Goal: Task Accomplishment & Management: Complete application form

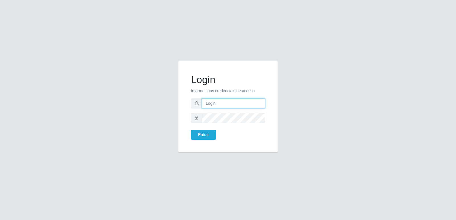
click at [214, 103] on input "text" at bounding box center [233, 104] width 63 height 10
type input "[EMAIL_ADDRESS][DOMAIN_NAME]"
click at [205, 131] on button "Entrar" at bounding box center [203, 135] width 25 height 10
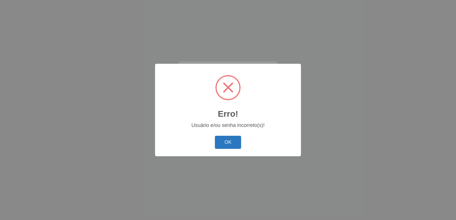
click at [221, 138] on button "OK" at bounding box center [228, 142] width 26 height 13
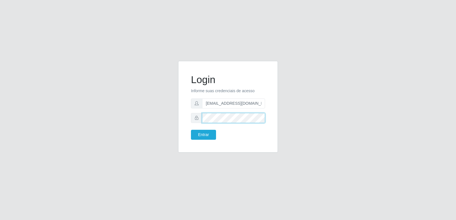
click at [78, 114] on div "Login Informe suas credenciais de acesso [EMAIL_ADDRESS][DOMAIN_NAME] Entrar" at bounding box center [227, 110] width 325 height 99
click at [207, 131] on button "Entrar" at bounding box center [203, 135] width 25 height 10
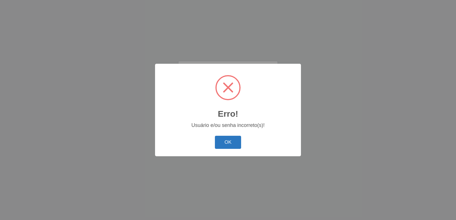
click at [225, 139] on button "OK" at bounding box center [228, 142] width 26 height 13
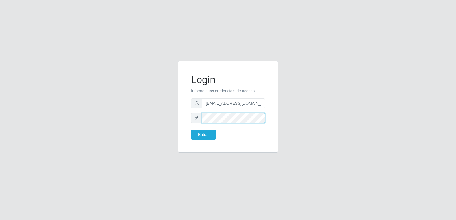
click at [130, 114] on div "Login Informe suas credenciais de acesso [EMAIL_ADDRESS][DOMAIN_NAME] Entrar" at bounding box center [227, 110] width 325 height 99
click at [203, 134] on button "Entrar" at bounding box center [203, 135] width 25 height 10
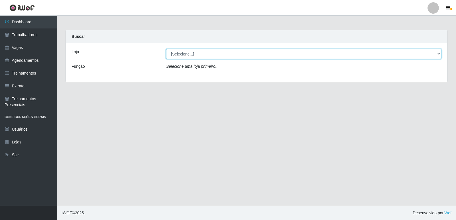
click at [182, 52] on select "[Selecione...] [GEOGRAPHIC_DATA] - [GEOGRAPHIC_DATA] [GEOGRAPHIC_DATA] - [GEOGR…" at bounding box center [303, 54] width 275 height 10
select select "506"
click at [166, 49] on select "[Selecione...] [GEOGRAPHIC_DATA] - [GEOGRAPHIC_DATA] [GEOGRAPHIC_DATA] - [GEOGR…" at bounding box center [303, 54] width 275 height 10
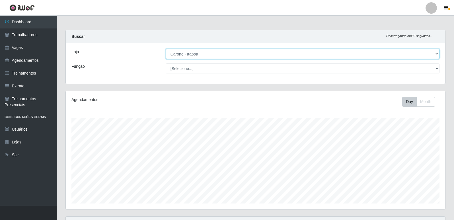
scroll to position [118, 380]
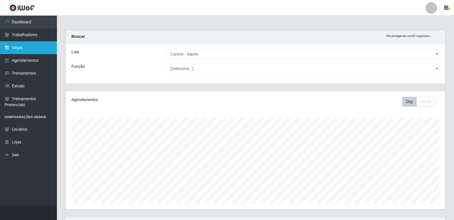
click at [21, 46] on link "Vagas" at bounding box center [28, 47] width 57 height 13
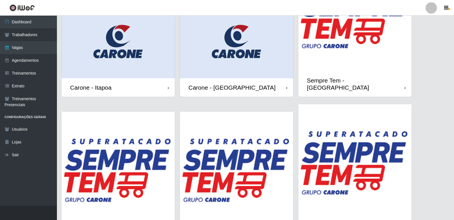
scroll to position [85, 0]
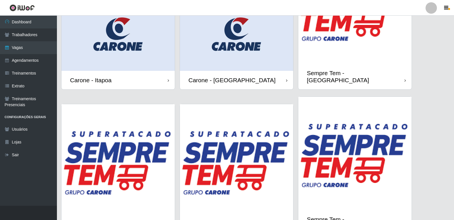
click at [110, 48] on img at bounding box center [118, 35] width 113 height 71
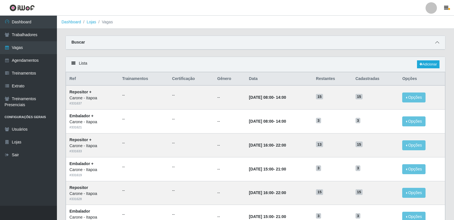
click at [437, 42] on icon at bounding box center [437, 42] width 4 height 4
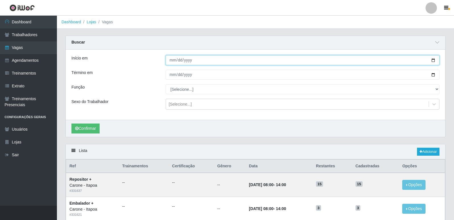
click at [433, 61] on input "Início em" at bounding box center [303, 60] width 274 height 10
type input "[DATE]"
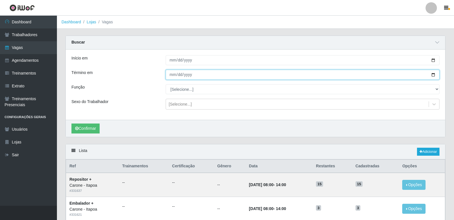
click at [433, 76] on input "Término em" at bounding box center [303, 75] width 274 height 10
type input "[DATE]"
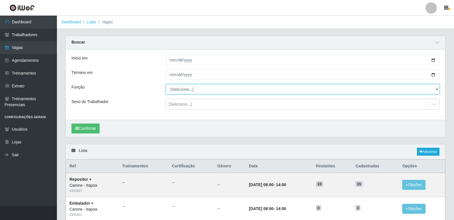
click at [183, 91] on select "[Selecione...] Embalador Embalador + Embalador ++ Repositor Repositor + Reposit…" at bounding box center [303, 89] width 274 height 10
click at [166, 85] on select "[Selecione...] Embalador Embalador + Embalador ++ Repositor Repositor + Reposit…" at bounding box center [303, 89] width 274 height 10
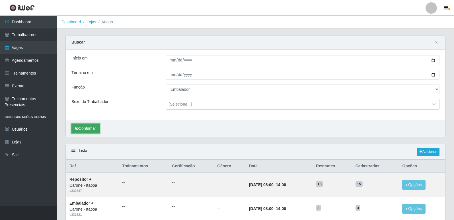
click at [87, 130] on button "Confirmar" at bounding box center [85, 129] width 28 height 10
click at [188, 103] on div "[Selecione...]" at bounding box center [180, 104] width 23 height 6
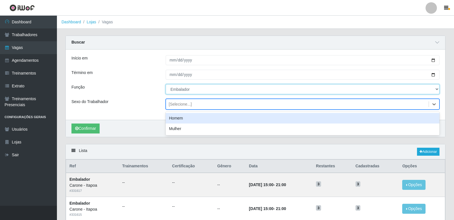
click at [190, 89] on select "[Selecione...] Embalador Embalador + Embalador ++ Repositor Repositor + Reposit…" at bounding box center [303, 89] width 274 height 10
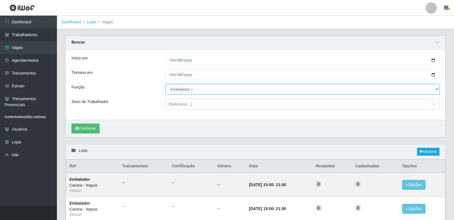
click at [166, 85] on select "[Selecione...] Embalador Embalador + Embalador ++ Repositor Repositor + Reposit…" at bounding box center [303, 89] width 274 height 10
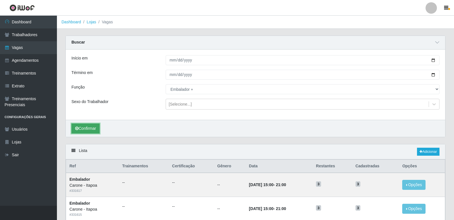
click at [82, 128] on button "Confirmar" at bounding box center [85, 129] width 28 height 10
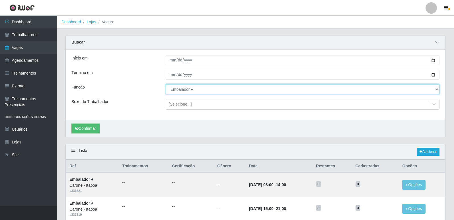
drag, startPoint x: 203, startPoint y: 89, endPoint x: 202, endPoint y: 93, distance: 4.0
click at [203, 89] on select "[Selecione...] Embalador Embalador + Embalador ++ Repositor Repositor + Reposit…" at bounding box center [303, 89] width 274 height 10
select select "82"
click at [166, 85] on select "[Selecione...] Embalador Embalador + Embalador ++ Repositor Repositor + Reposit…" at bounding box center [303, 89] width 274 height 10
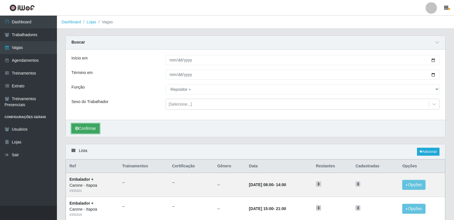
click at [91, 128] on button "Confirmar" at bounding box center [85, 129] width 28 height 10
click at [92, 24] on link "Lojas" at bounding box center [91, 22] width 9 height 5
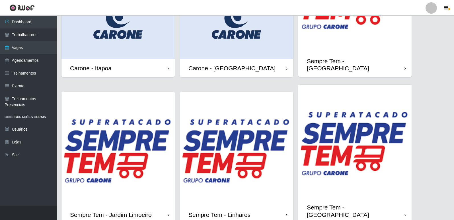
scroll to position [108, 0]
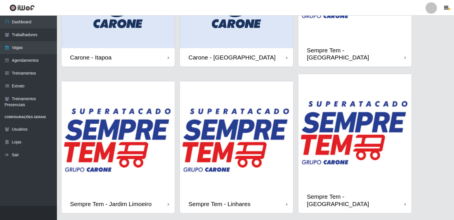
click at [139, 116] on img at bounding box center [118, 137] width 113 height 113
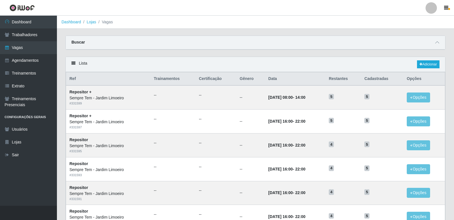
click at [379, 44] on div "Buscar" at bounding box center [256, 43] width 380 height 14
click at [437, 42] on icon at bounding box center [437, 42] width 4 height 4
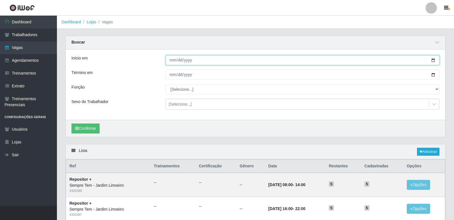
drag, startPoint x: 434, startPoint y: 59, endPoint x: 427, endPoint y: 62, distance: 7.2
click at [434, 59] on input "Início em" at bounding box center [303, 60] width 274 height 10
type input "[DATE]"
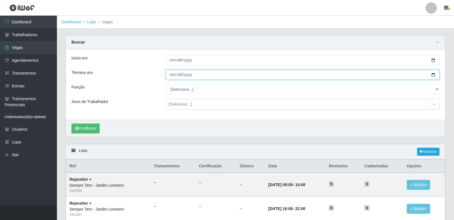
click at [434, 73] on input "Término em" at bounding box center [303, 75] width 274 height 10
type input "[DATE]"
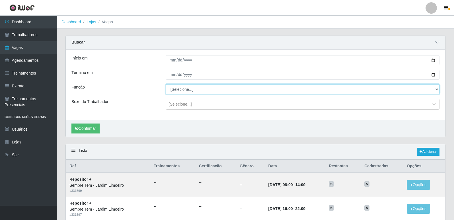
click at [436, 90] on select "[Selecione...] Embalador Embalador + Embalador ++ Repositor Repositor + Reposit…" at bounding box center [303, 89] width 274 height 10
click at [166, 85] on select "[Selecione...] Embalador Embalador + Embalador ++ Repositor Repositor + Reposit…" at bounding box center [303, 89] width 274 height 10
click at [177, 93] on select "[Selecione...] Embalador Embalador + Embalador ++ Repositor Repositor + Reposit…" at bounding box center [303, 89] width 274 height 10
click at [166, 85] on select "[Selecione...] Embalador Embalador + Embalador ++ Repositor Repositor + Reposit…" at bounding box center [303, 89] width 274 height 10
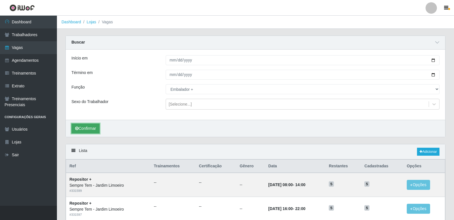
click at [95, 126] on button "Confirmar" at bounding box center [85, 129] width 28 height 10
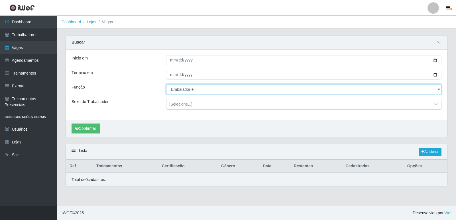
click at [176, 92] on select "[Selecione...] Embalador Embalador + Embalador ++ Repositor Repositor + Reposit…" at bounding box center [303, 89] width 275 height 10
select select "82"
click at [166, 85] on select "[Selecione...] Embalador Embalador + Embalador ++ Repositor Repositor + Reposit…" at bounding box center [303, 89] width 275 height 10
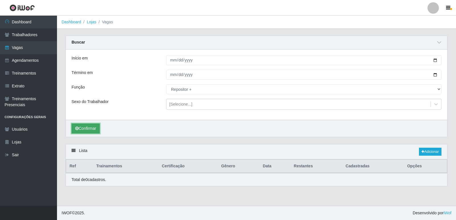
click at [90, 128] on button "Confirmar" at bounding box center [85, 129] width 28 height 10
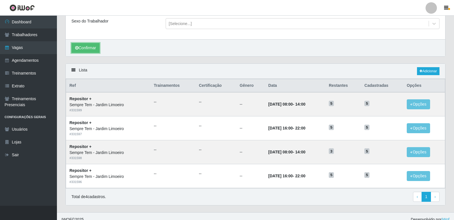
scroll to position [87, 0]
